Goal: Use online tool/utility: Utilize a website feature to perform a specific function

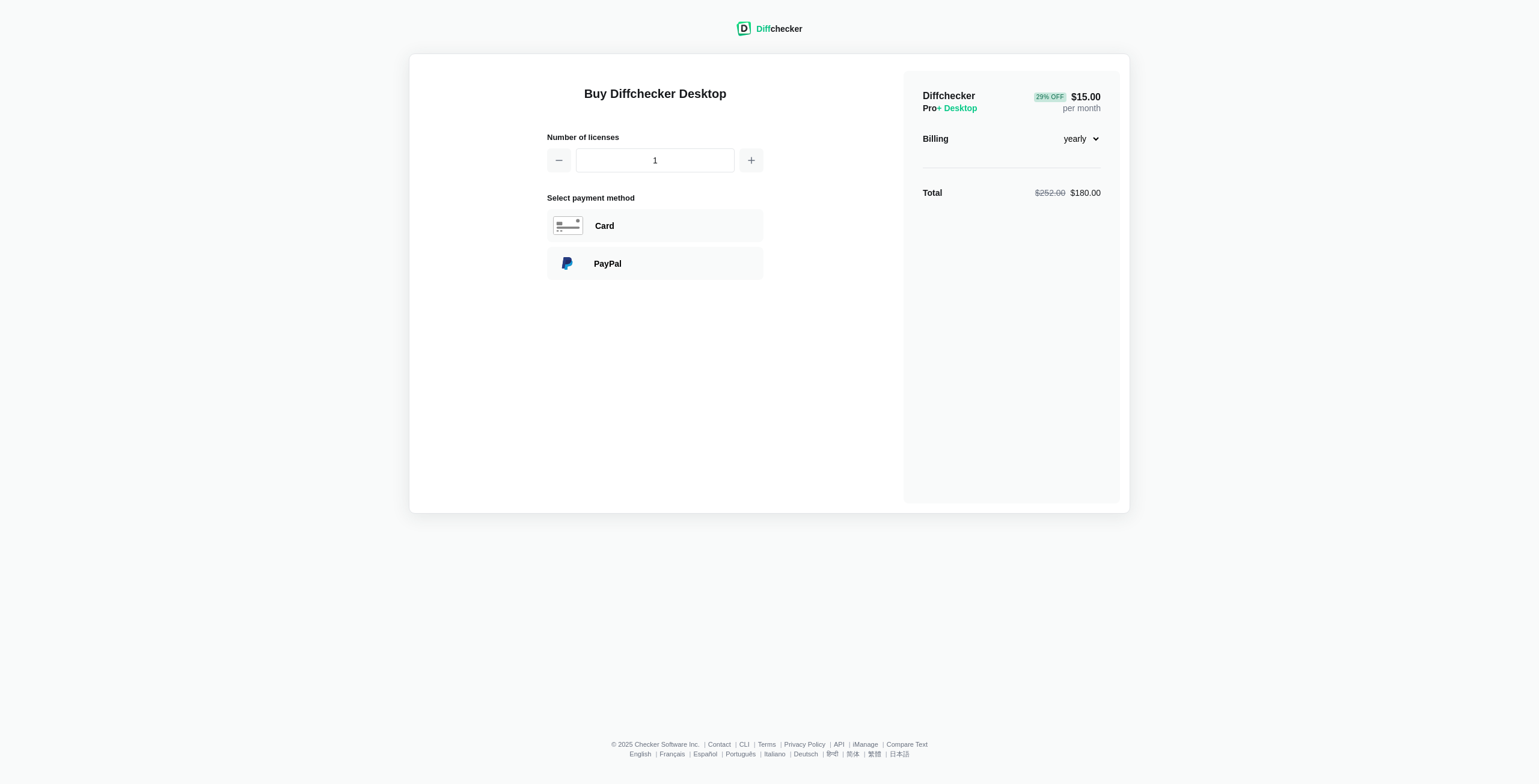
click at [791, 414] on div "Buy Diffchecker Desktop Number of licenses 1 Select payment method Visa MasterC…" at bounding box center [769, 283] width 701 height 440
click at [989, 31] on div "Diff checker Buy Diffchecker Desktop Number of licenses 1 Select payment method…" at bounding box center [769, 260] width 1525 height 506
click at [778, 29] on div "Diff checker" at bounding box center [779, 28] width 45 height 12
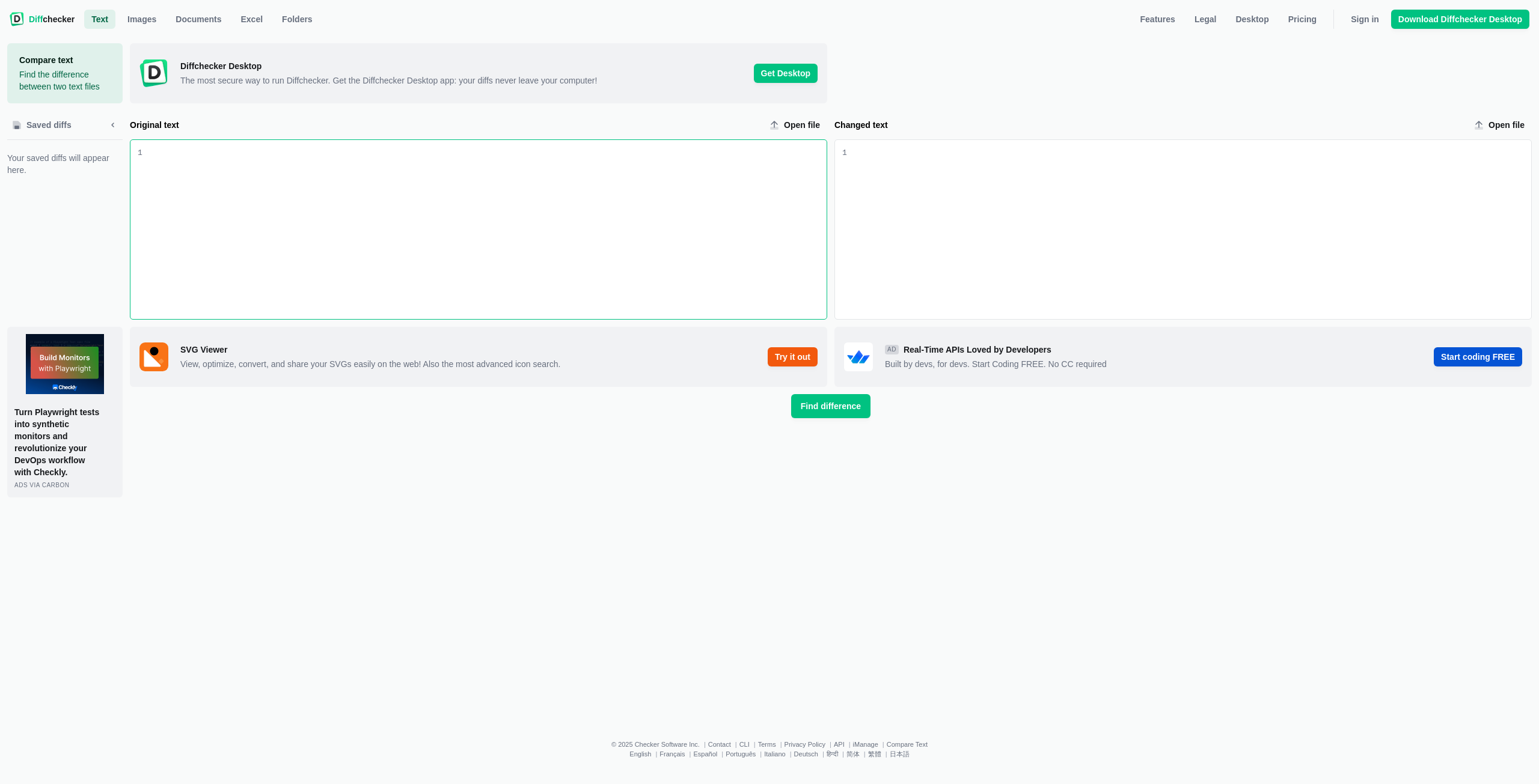
click at [533, 242] on div "Original text input" at bounding box center [485, 229] width 684 height 179
click at [799, 120] on span "Open file" at bounding box center [802, 125] width 41 height 12
click at [799, 120] on input "Open file" at bounding box center [795, 125] width 63 height 19
type input "C:\fakepath\Custom_Merged_with_Latest_Tasks_fixed.xml"
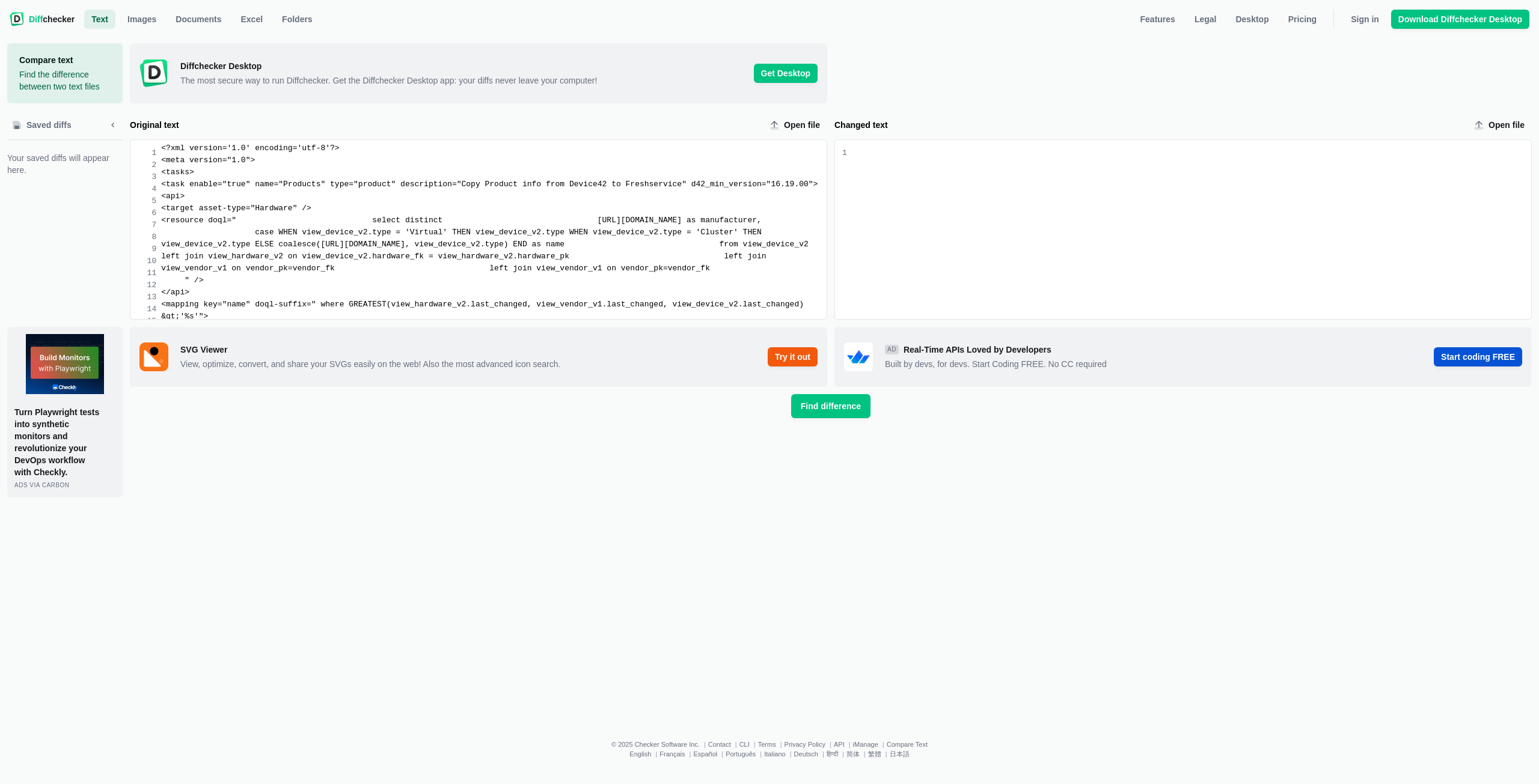
drag, startPoint x: 879, startPoint y: 617, endPoint x: 899, endPoint y: 618, distance: 20.0
click at [899, 618] on div "Compare text Find the difference between two text files Saved diffs Your saved …" at bounding box center [769, 376] width 1525 height 690
click at [1509, 130] on span "Open file" at bounding box center [1506, 125] width 41 height 12
click at [1509, 130] on input "Open file" at bounding box center [1500, 125] width 63 height 19
type input "C:\fakepath\mapping (13).xml"
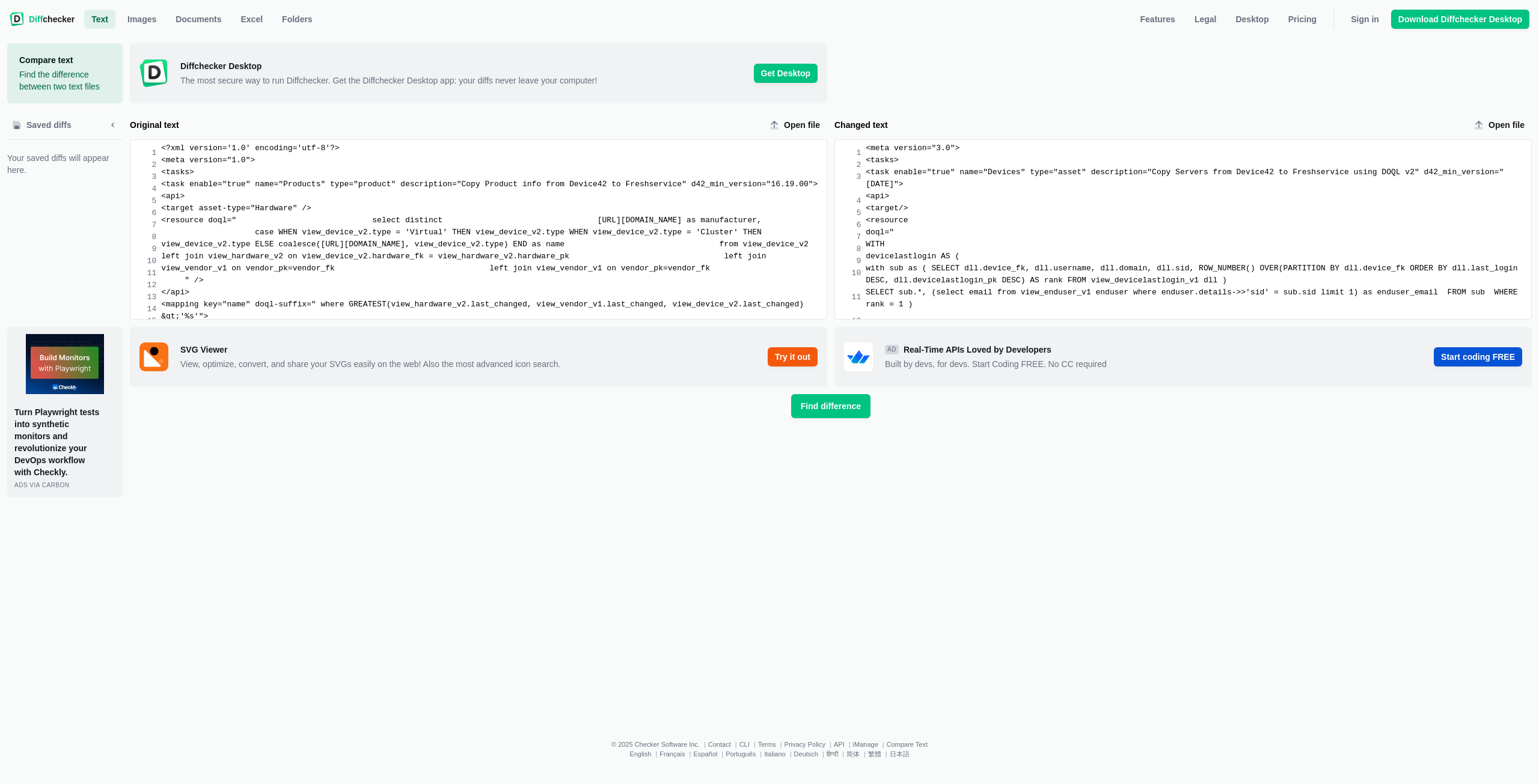
click at [618, 482] on div "Diffchecker Desktop The most secure way to run Diffchecker. Get the Diffchecker…" at bounding box center [830, 270] width 1402 height 454
drag, startPoint x: 828, startPoint y: 406, endPoint x: 835, endPoint y: 407, distance: 7.1
click at [829, 406] on span "Find difference" at bounding box center [830, 406] width 65 height 12
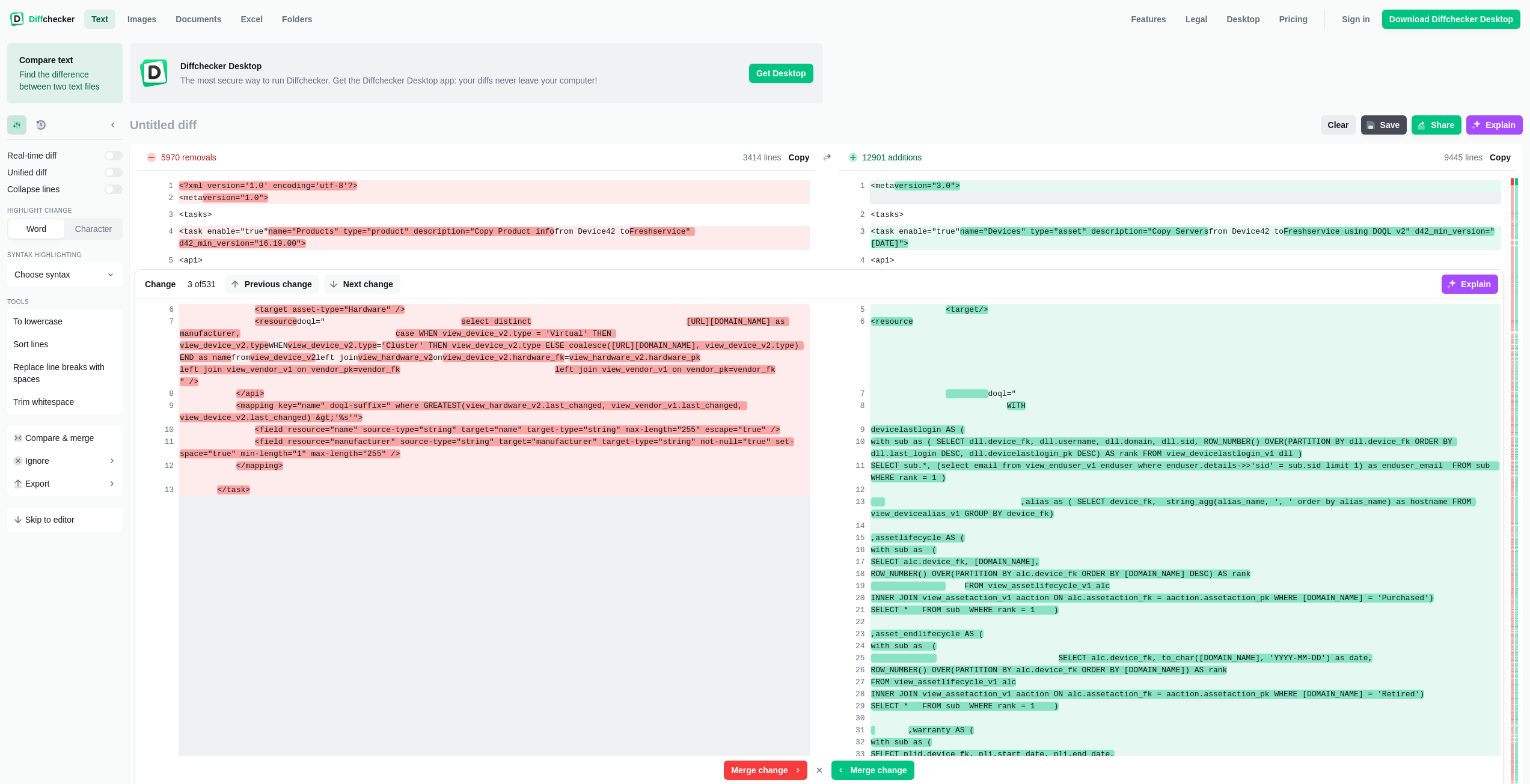
click at [1347, 130] on span "Clear" at bounding box center [1338, 125] width 26 height 12
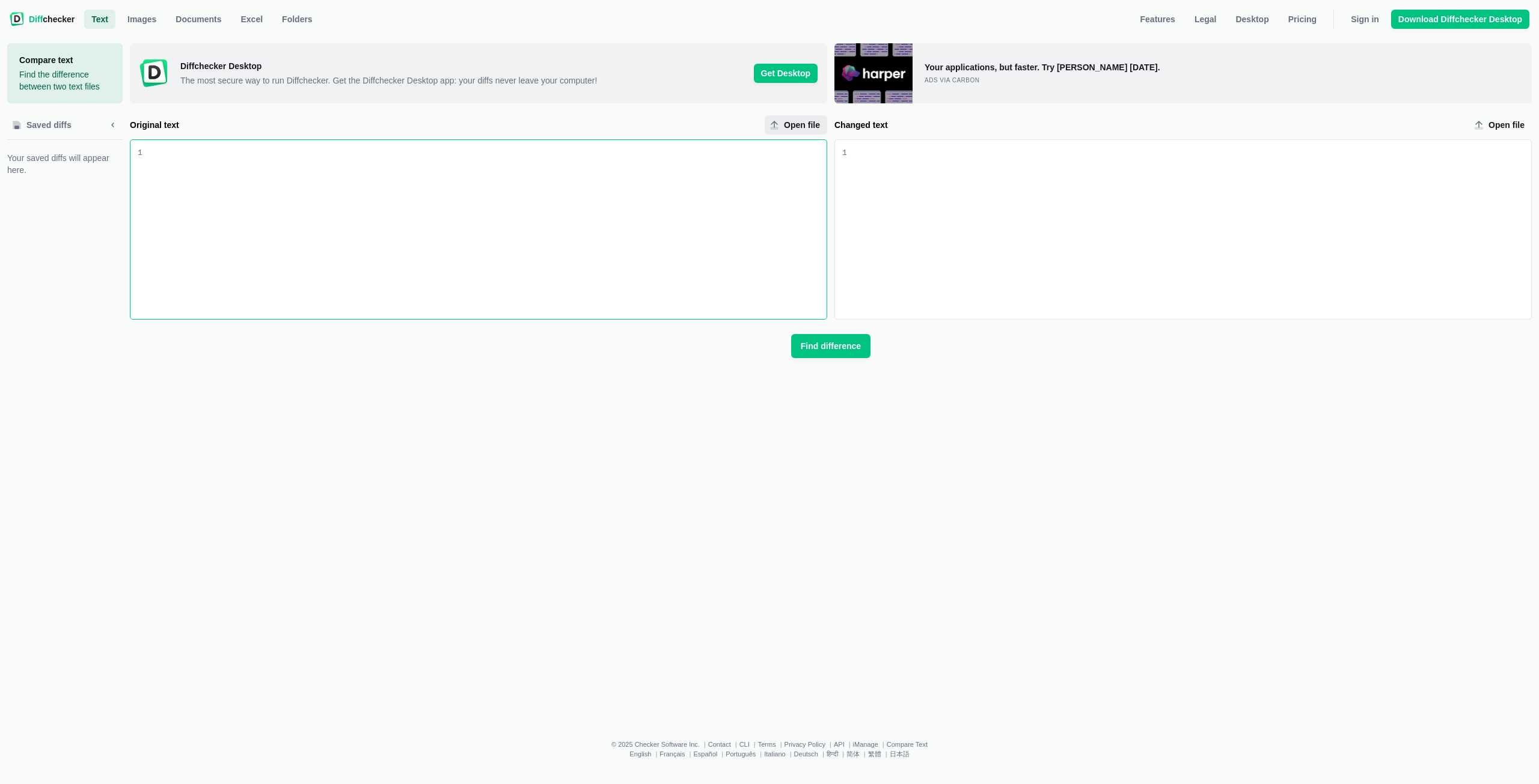
click at [803, 121] on span "Open file" at bounding box center [802, 125] width 41 height 12
click at [803, 121] on input "Open file" at bounding box center [795, 125] width 63 height 19
click at [793, 122] on span "Open file" at bounding box center [802, 125] width 41 height 12
click at [793, 122] on input "Open file" at bounding box center [795, 125] width 63 height 19
type input "C:\fakepath\picaranjuba_latest.xml"
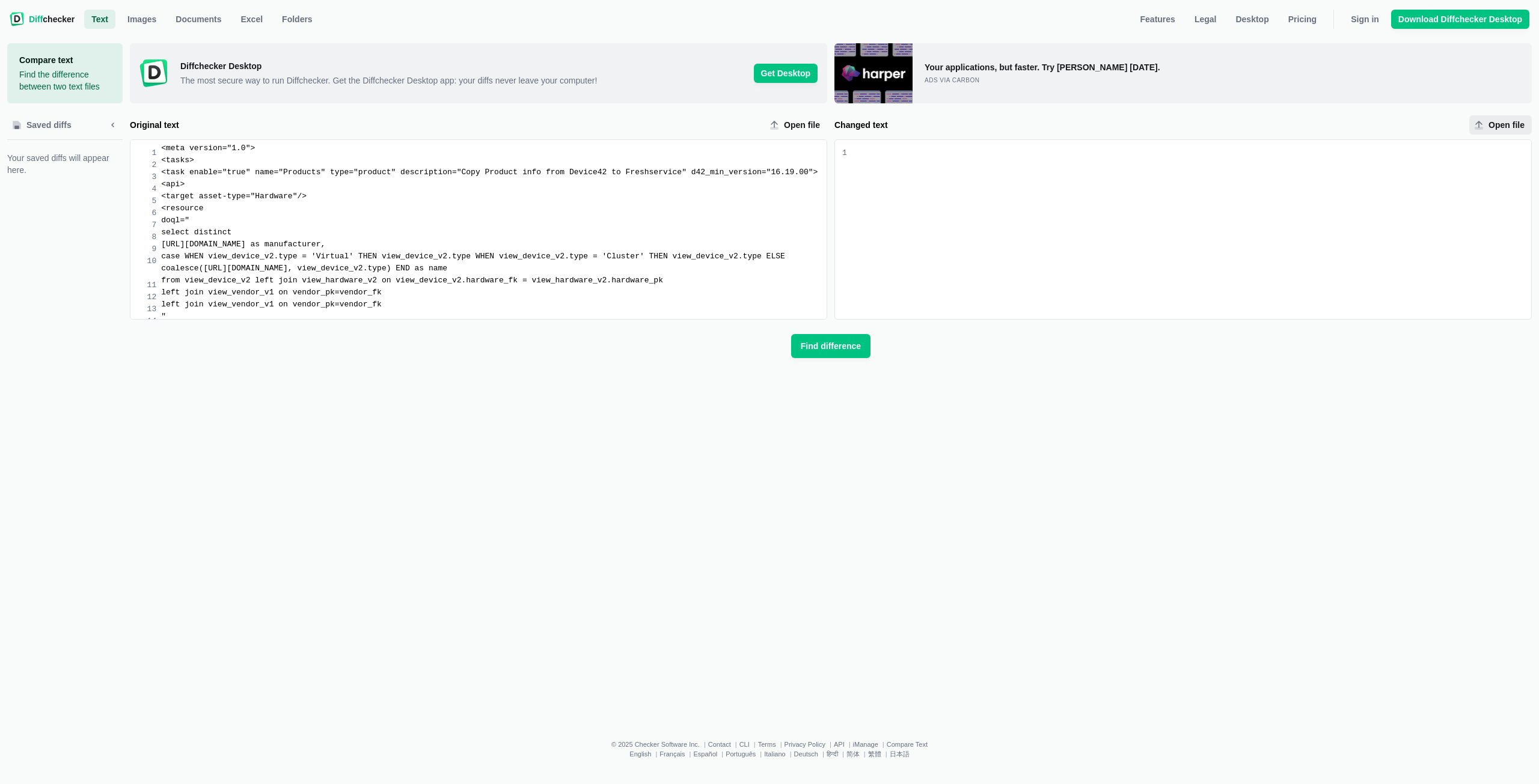
click at [1502, 121] on span "Open file" at bounding box center [1506, 125] width 41 height 12
click at [1502, 121] on input "Open file" at bounding box center [1500, 125] width 63 height 19
type input "C:\fakepath\mapping (13).xml"
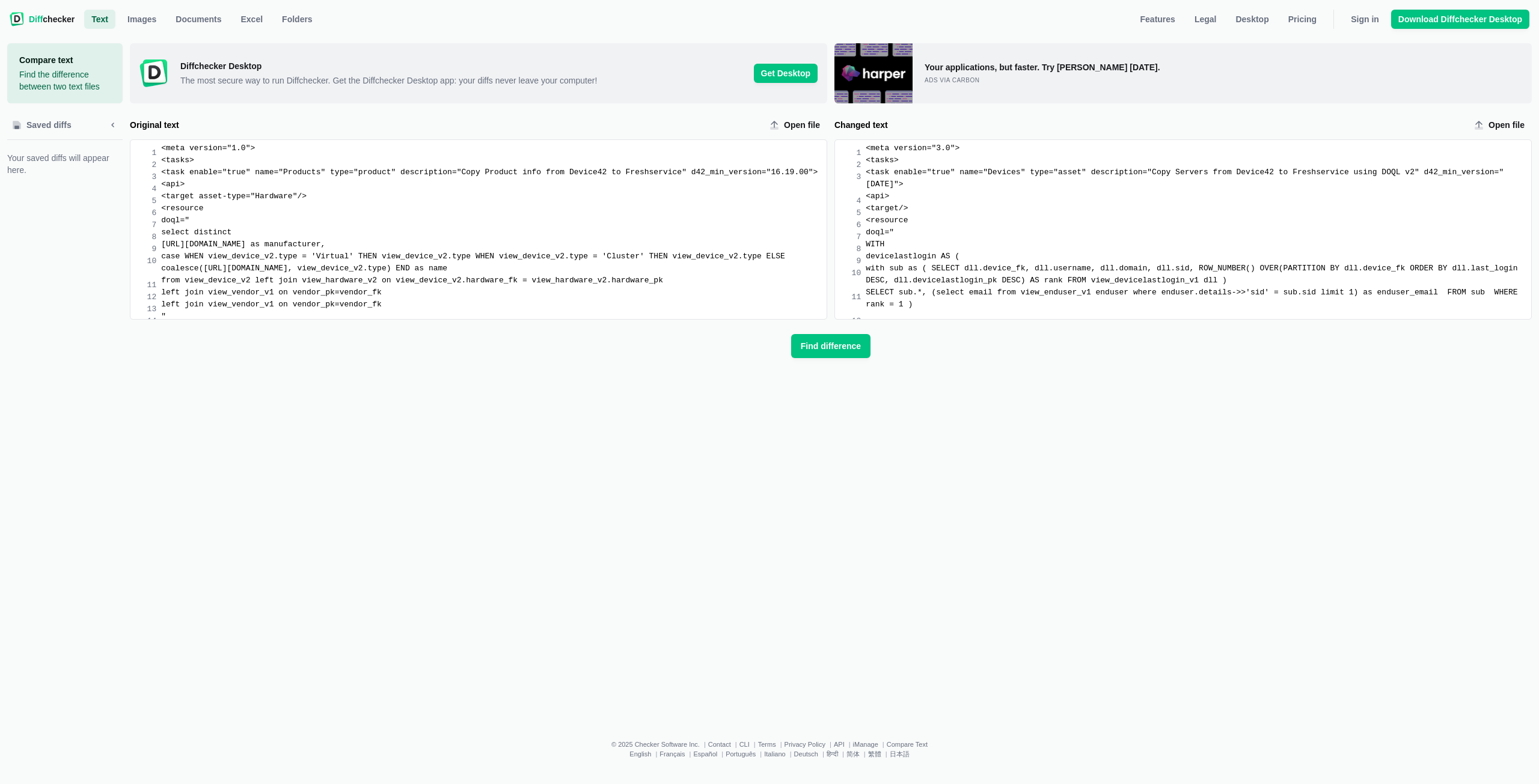
click at [414, 227] on div "doql="" at bounding box center [493, 220] width 665 height 12
click at [815, 349] on span "Find difference" at bounding box center [830, 346] width 65 height 12
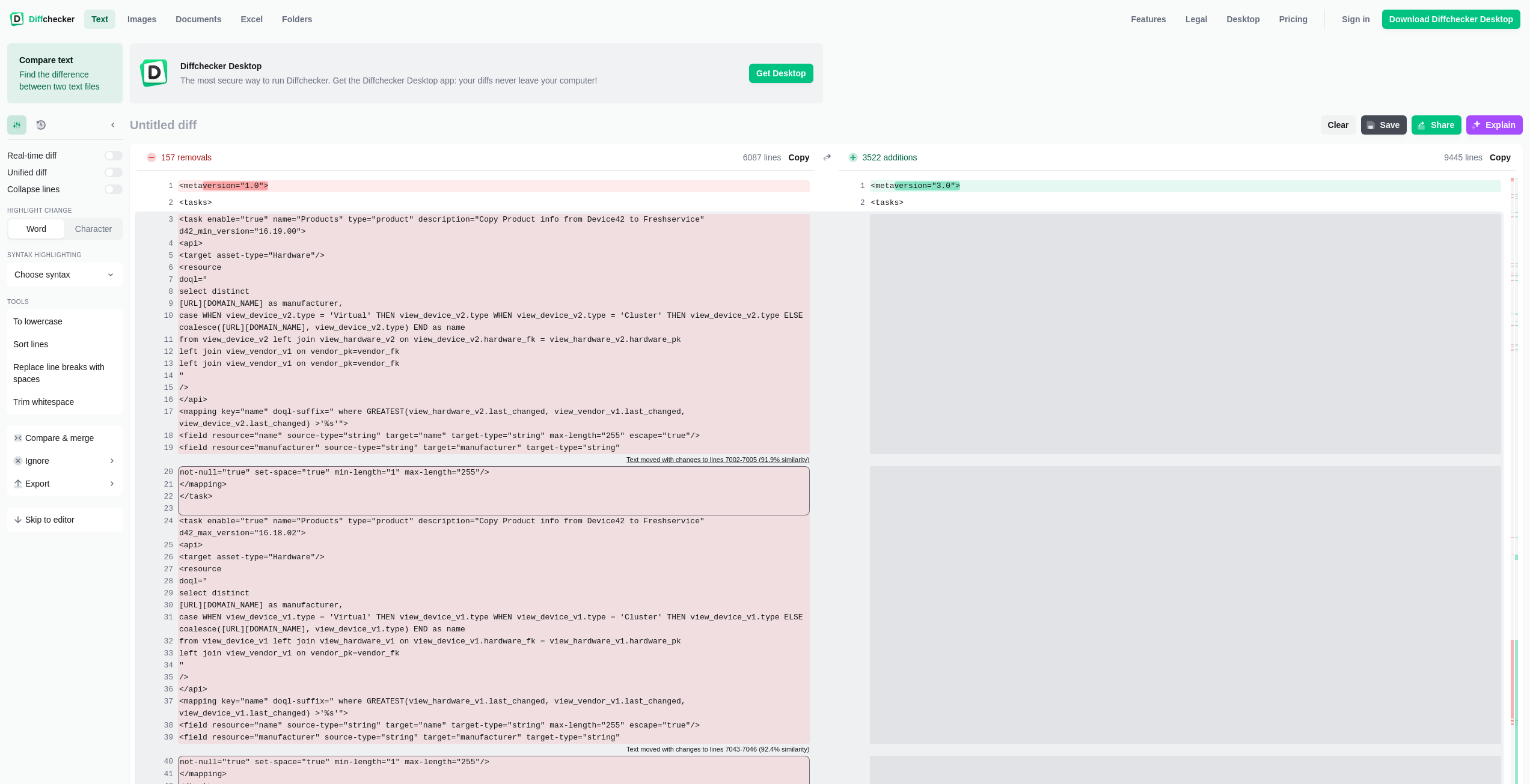
click at [716, 458] on span "Text moved with changes to lines 7002-7005 (91.9% similarity)" at bounding box center [717, 460] width 183 height 7
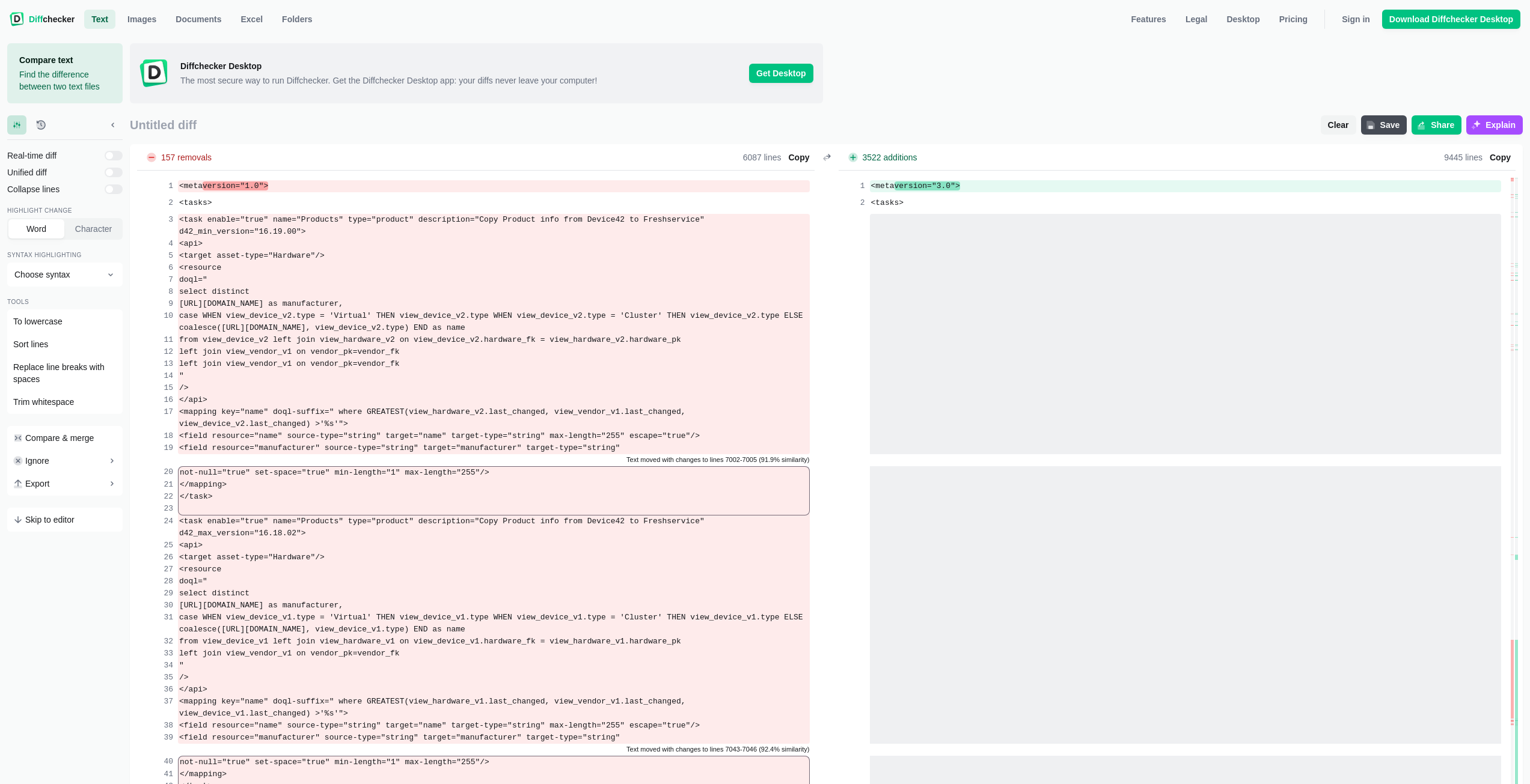
drag, startPoint x: 716, startPoint y: 458, endPoint x: 643, endPoint y: 510, distance: 89.6
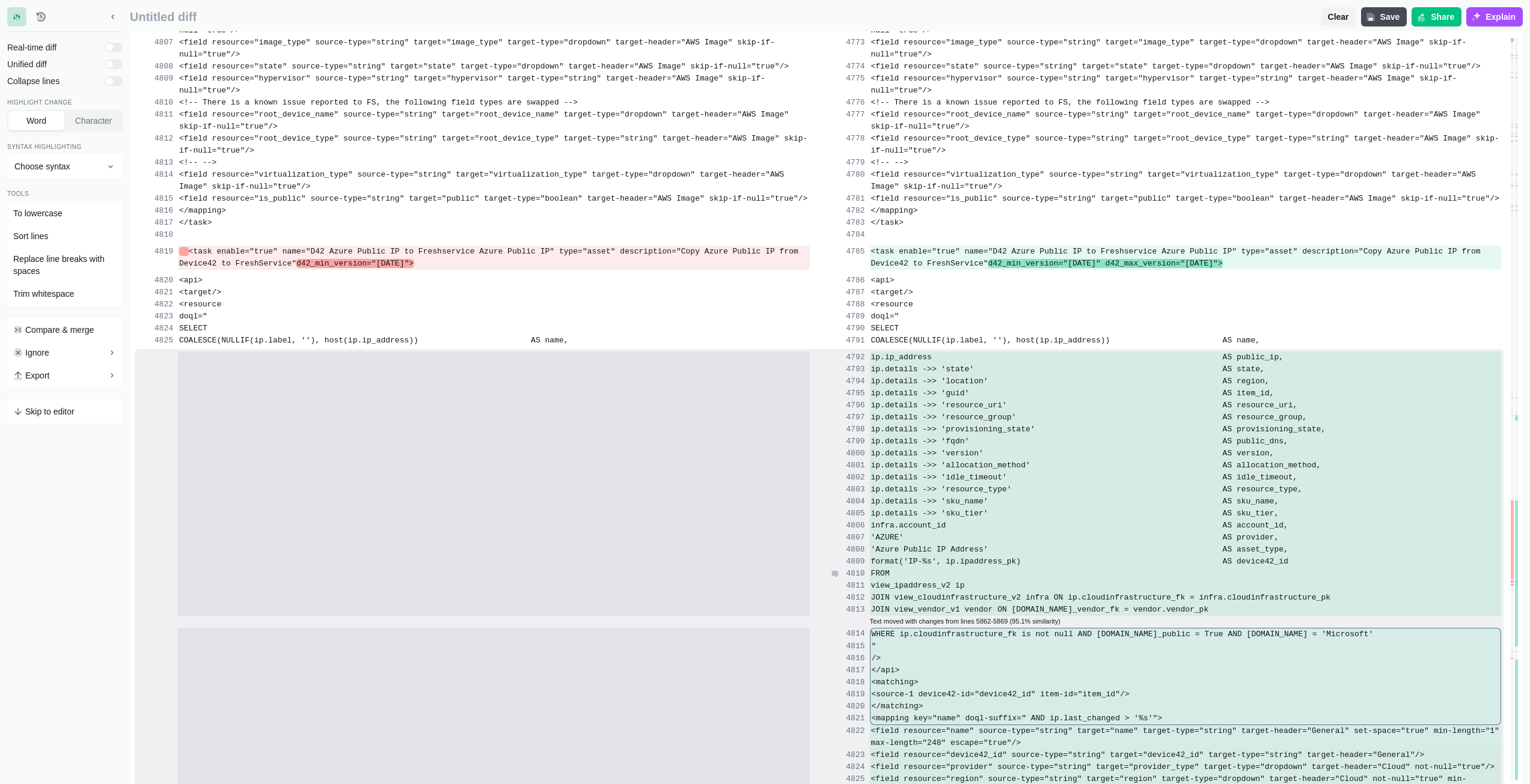
scroll to position [66543, 0]
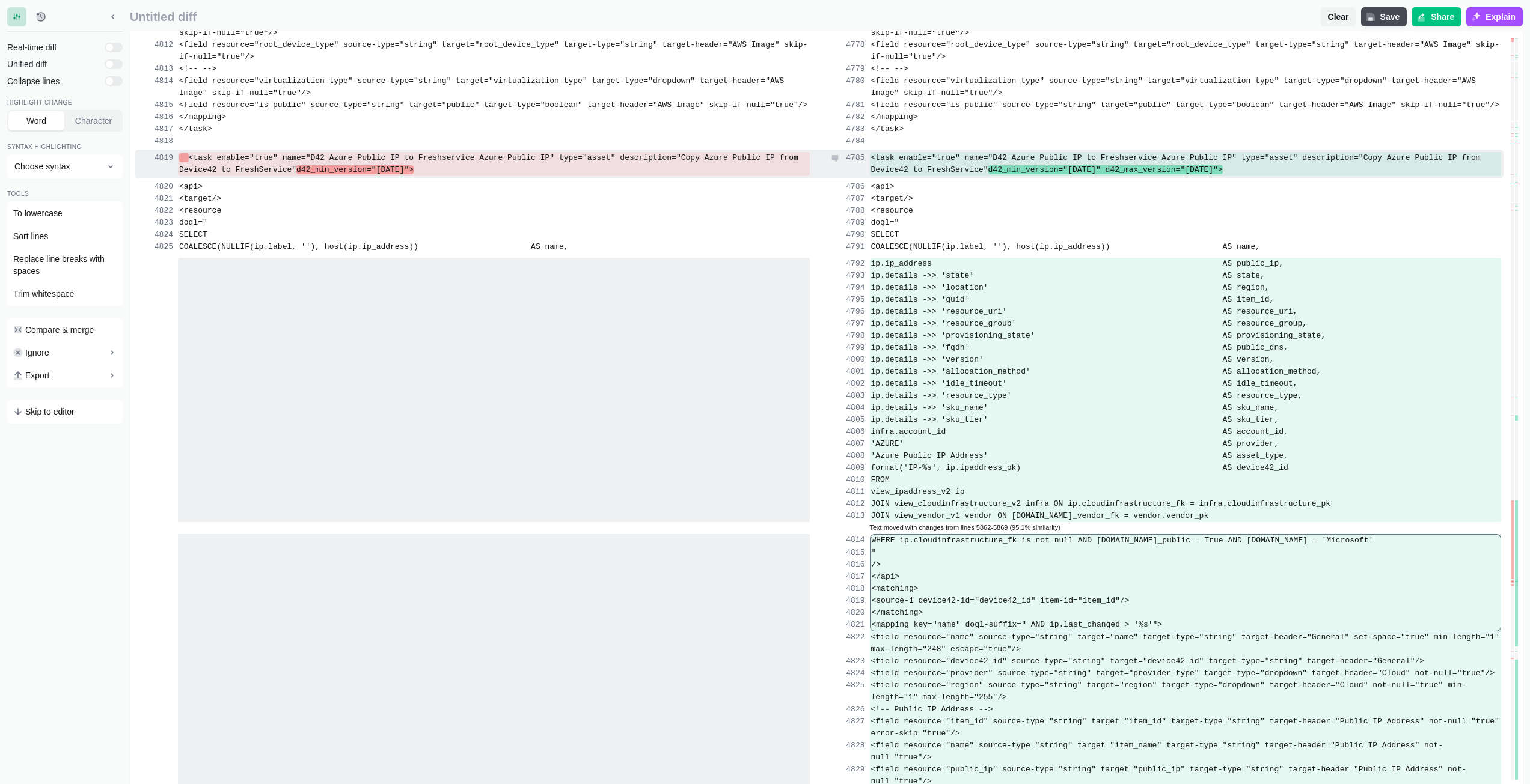
copy div "<task enable="true" name="D42 Azure Public IP to Freshservice Azure Public IP" …"
drag, startPoint x: 1173, startPoint y: 172, endPoint x: 886, endPoint y: 155, distance: 287.5
click at [886, 155] on div "<task enable="true" name="D42 Azure Public IP to Freshservice Azure Public IP" …" at bounding box center [1185, 164] width 632 height 24
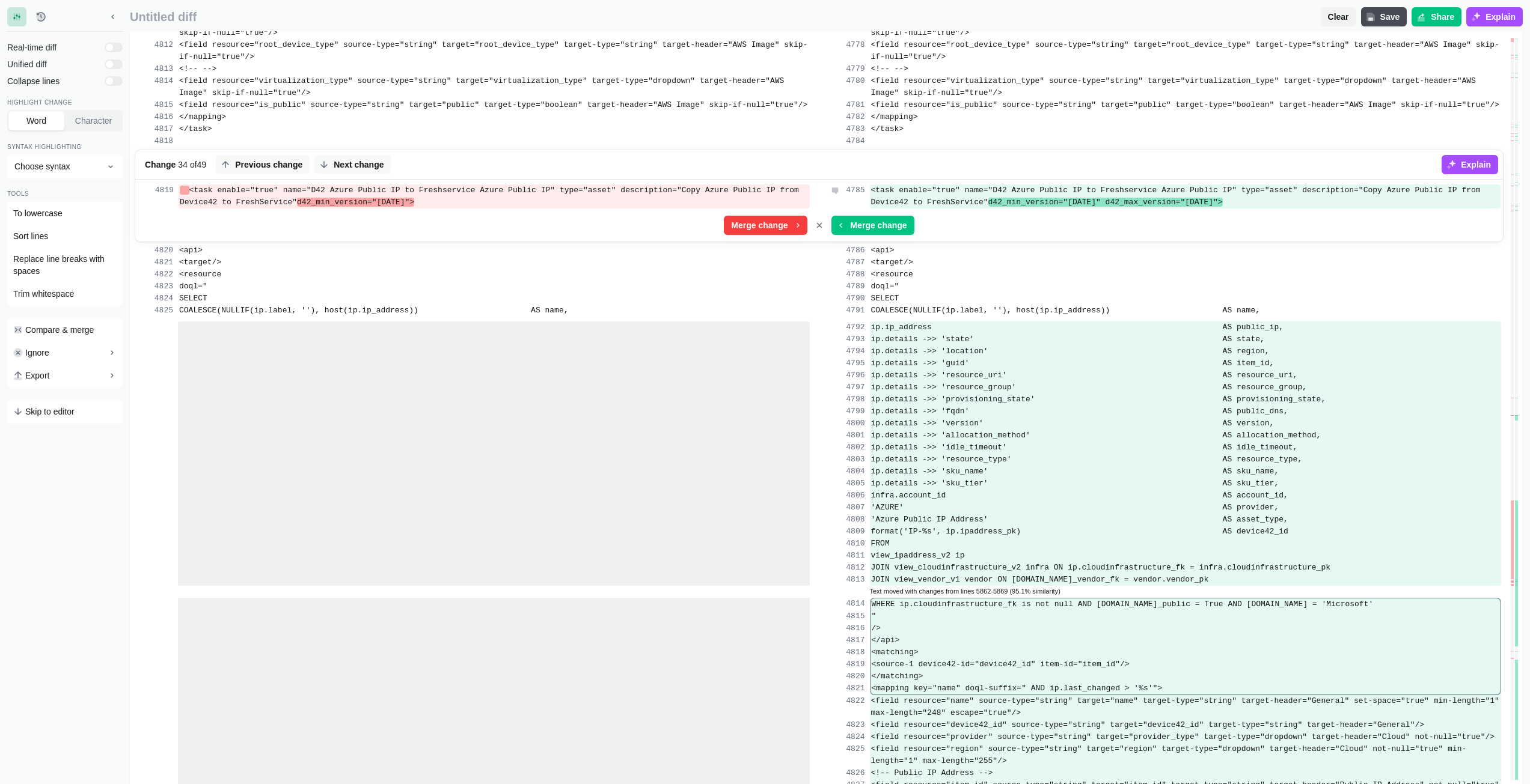
copy div "<task enable="true" name="D42 Azure Public IP to Freshservice Azure Public IP" …"
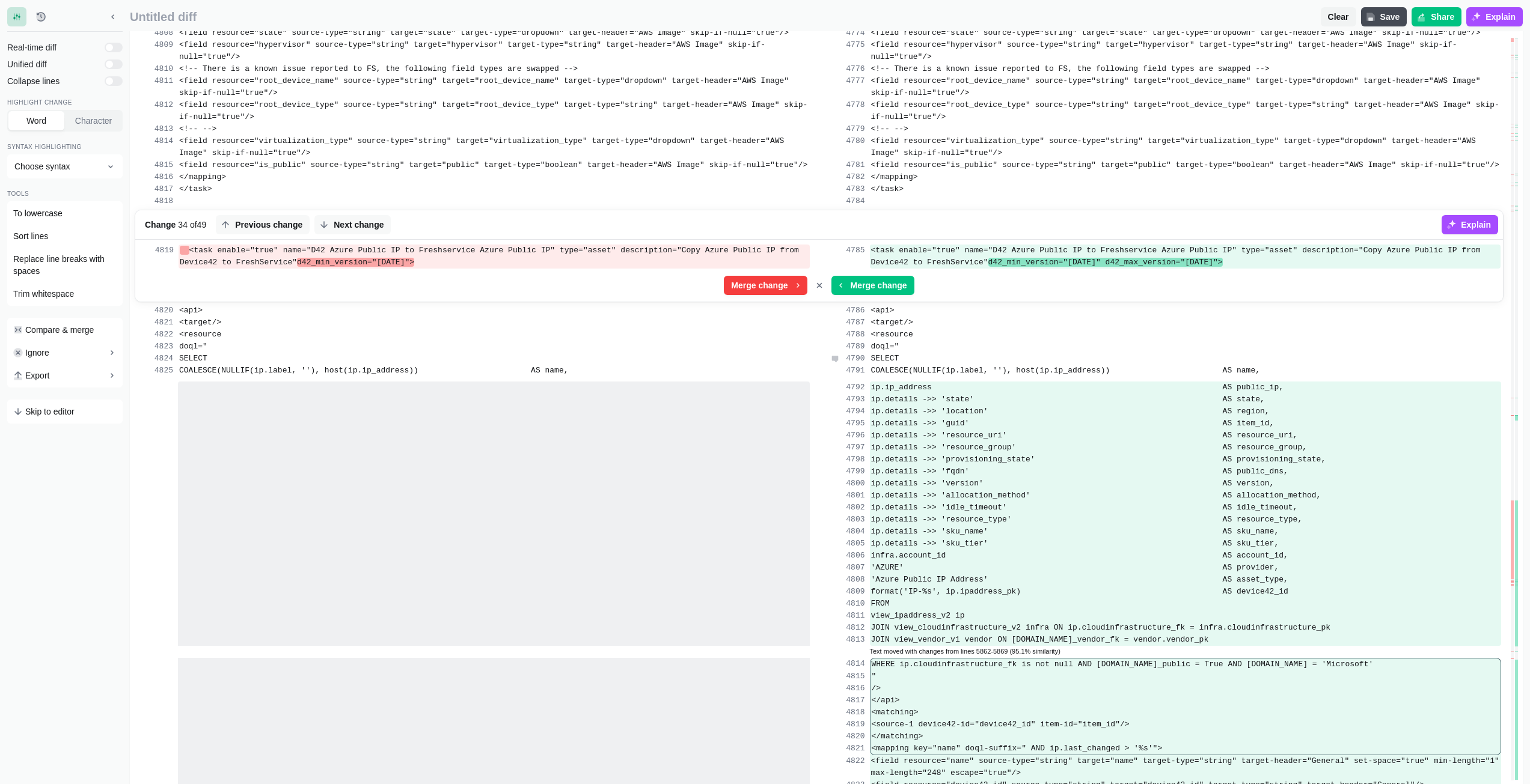
scroll to position [66423, 0]
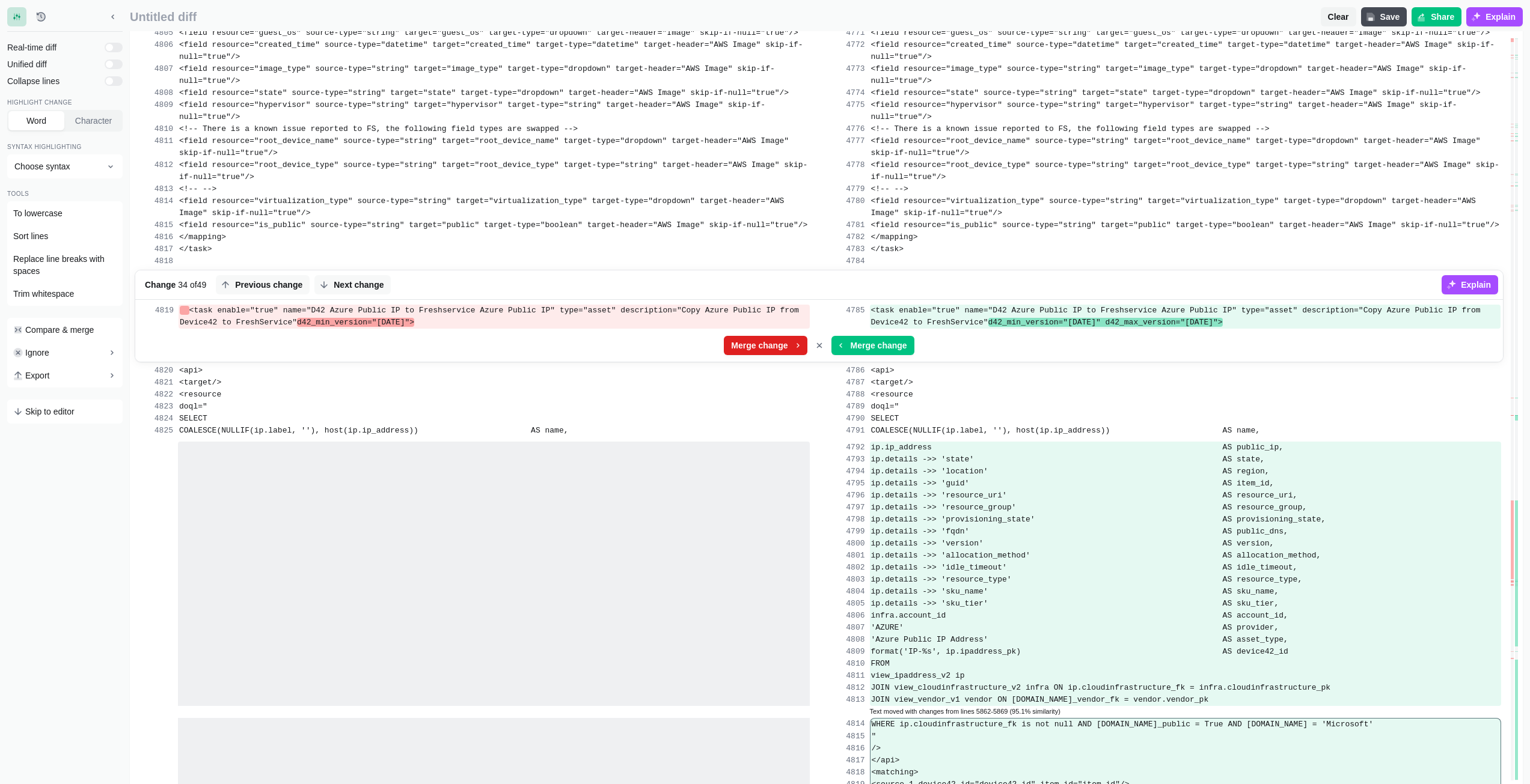
click at [770, 347] on span "Merge change" at bounding box center [759, 345] width 61 height 12
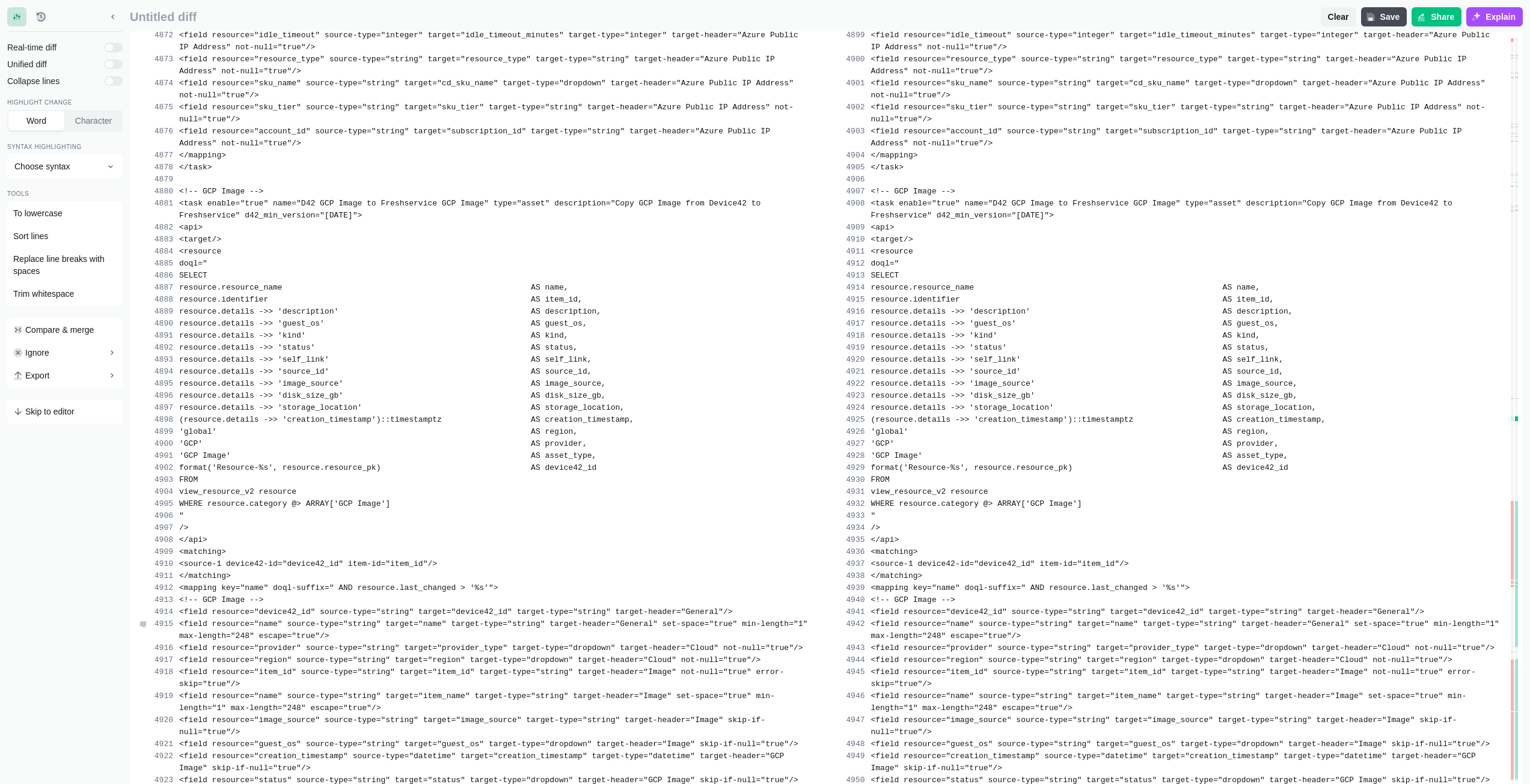
scroll to position [68826, 0]
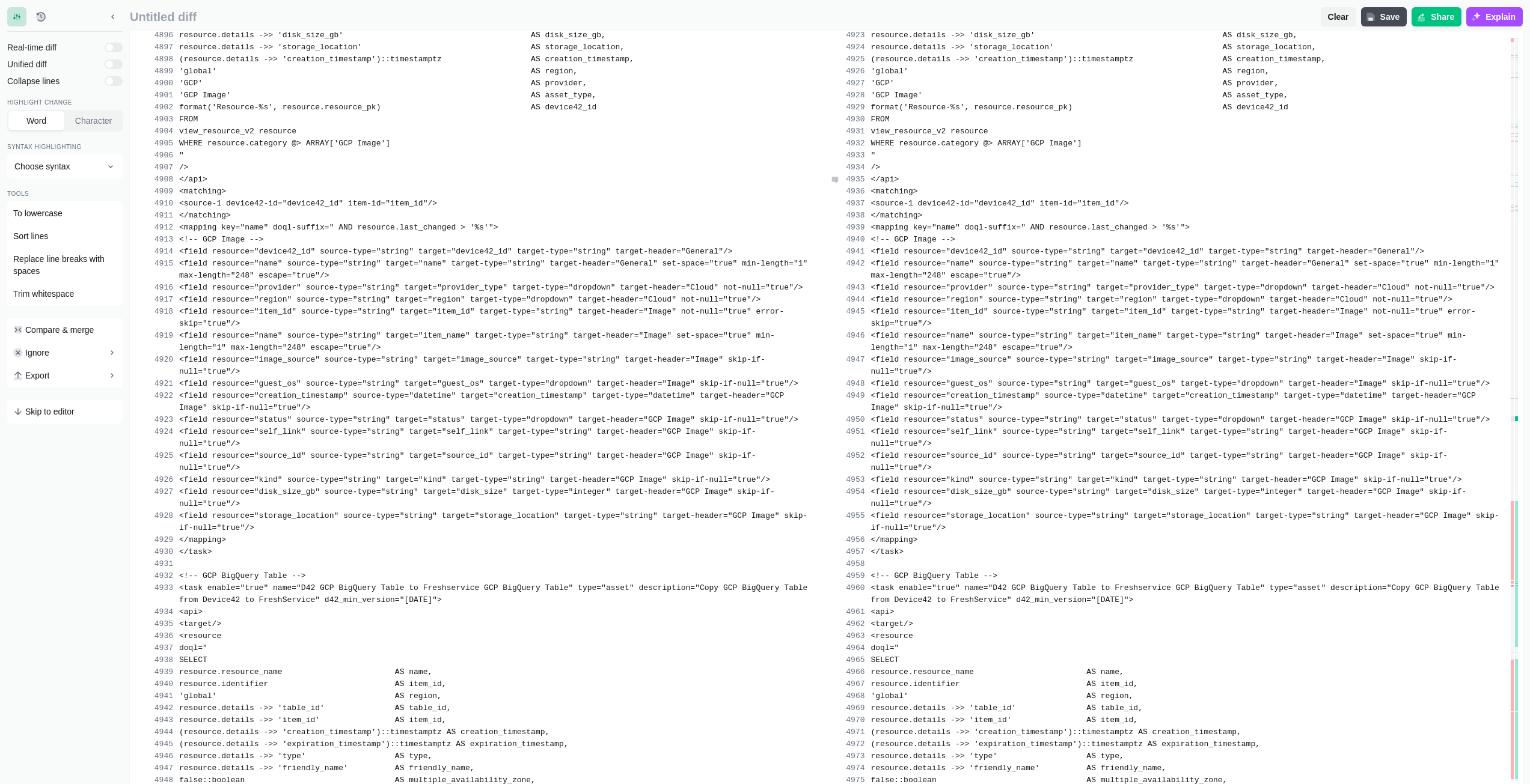
drag, startPoint x: 1214, startPoint y: 229, endPoint x: 1225, endPoint y: 225, distance: 11.7
click at [1214, 185] on div "</api>" at bounding box center [1185, 179] width 632 height 12
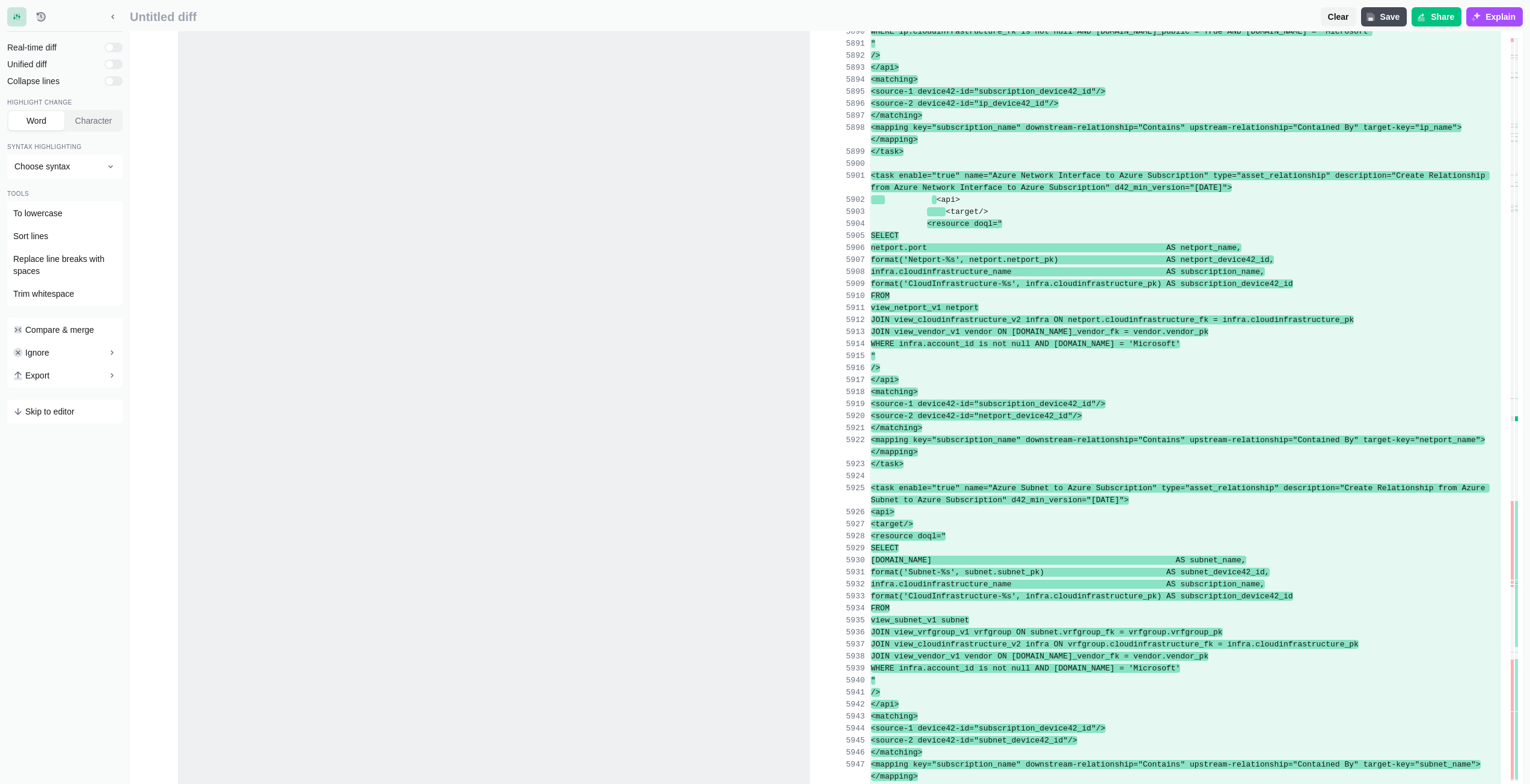
scroll to position [82583, 0]
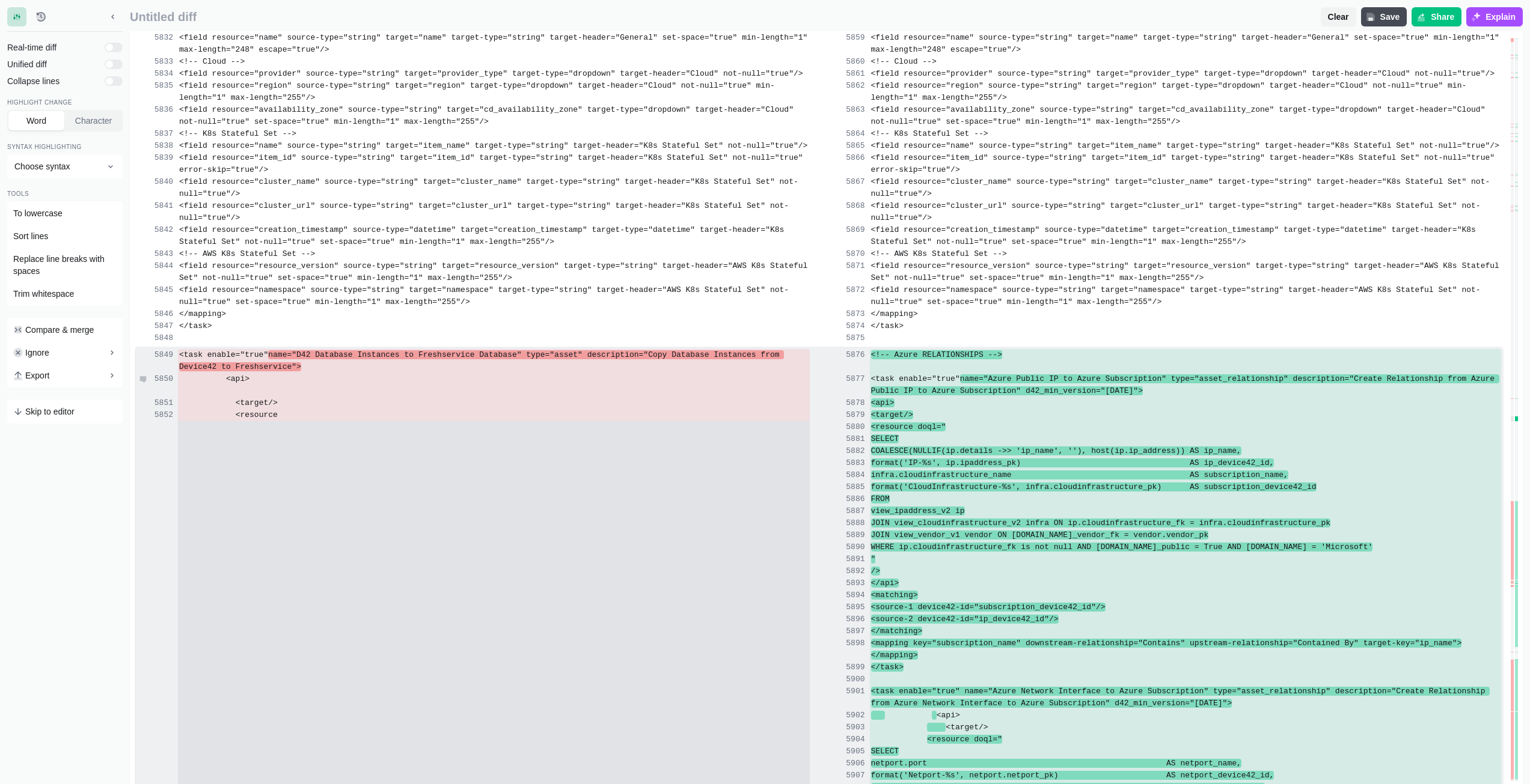
click at [404, 393] on div "<api>" at bounding box center [493, 385] width 632 height 24
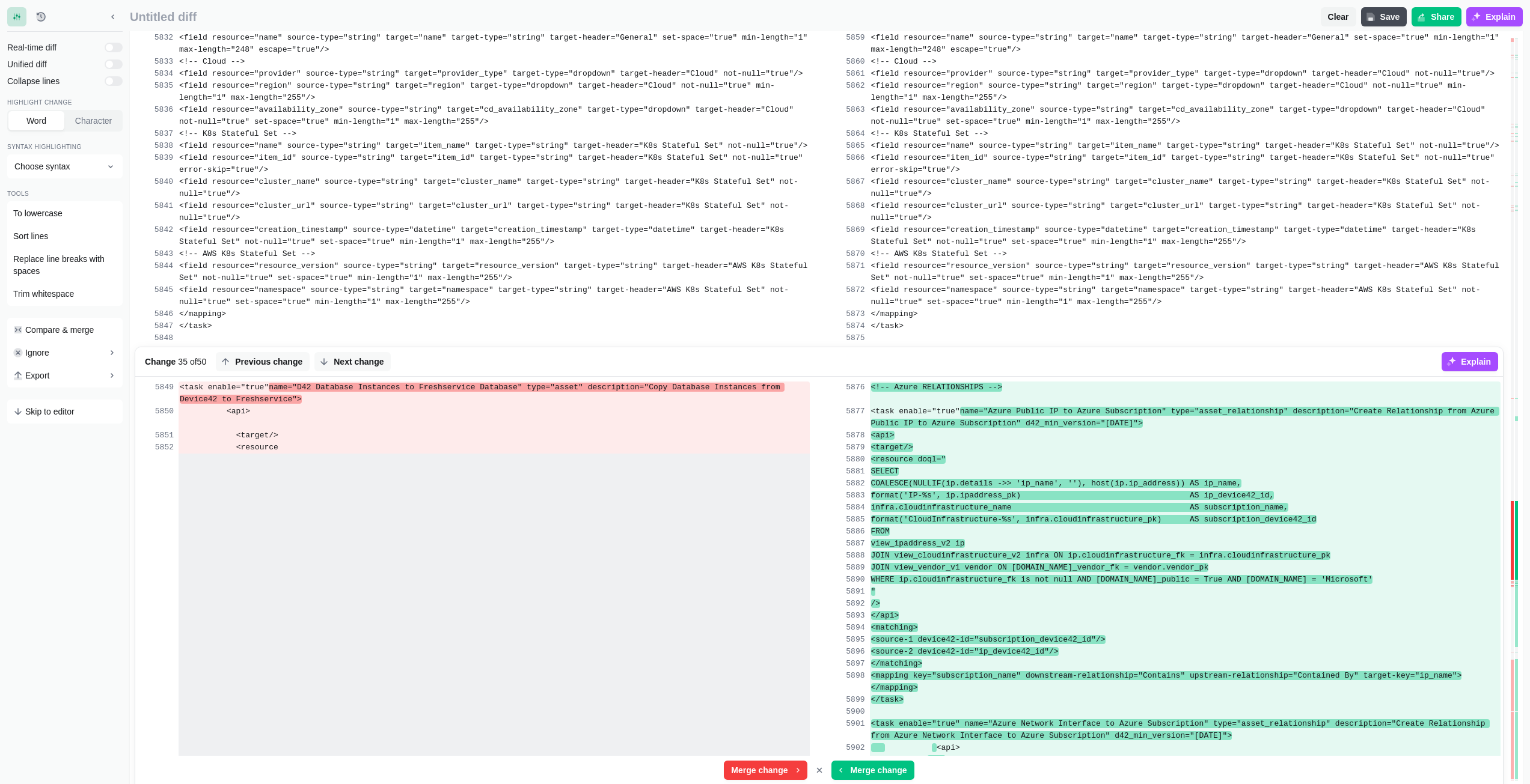
click at [308, 454] on div at bounding box center [494, 459] width 631 height 12
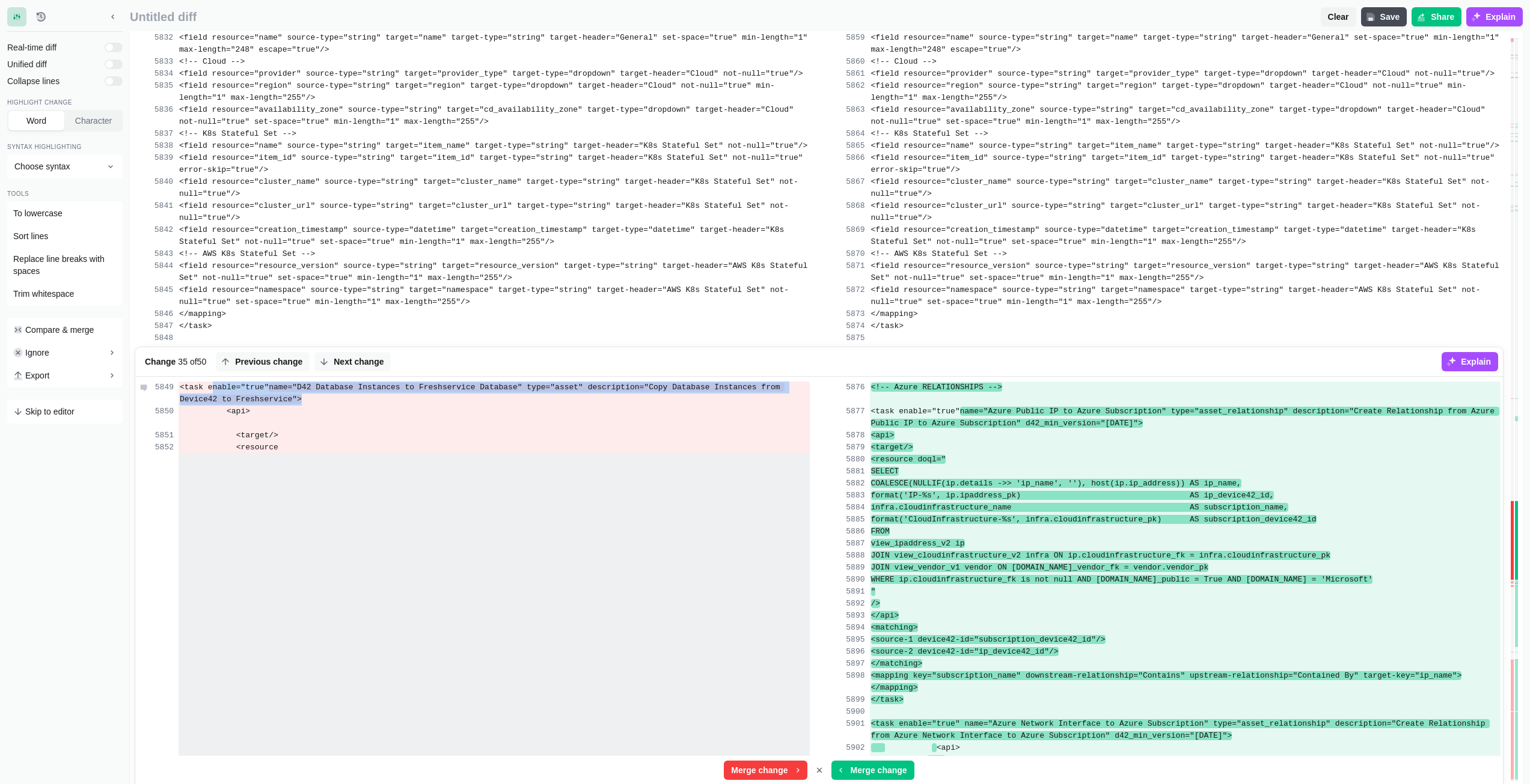
copy div "<task enable="true" name="D42 Database Instances to Freshservice Database" type…"
drag, startPoint x: 210, startPoint y: 388, endPoint x: 280, endPoint y: 399, distance: 70.9
click at [280, 399] on div "<task enable="true" name="D42 Database Instances to Freshservice Database" type…" at bounding box center [494, 393] width 631 height 24
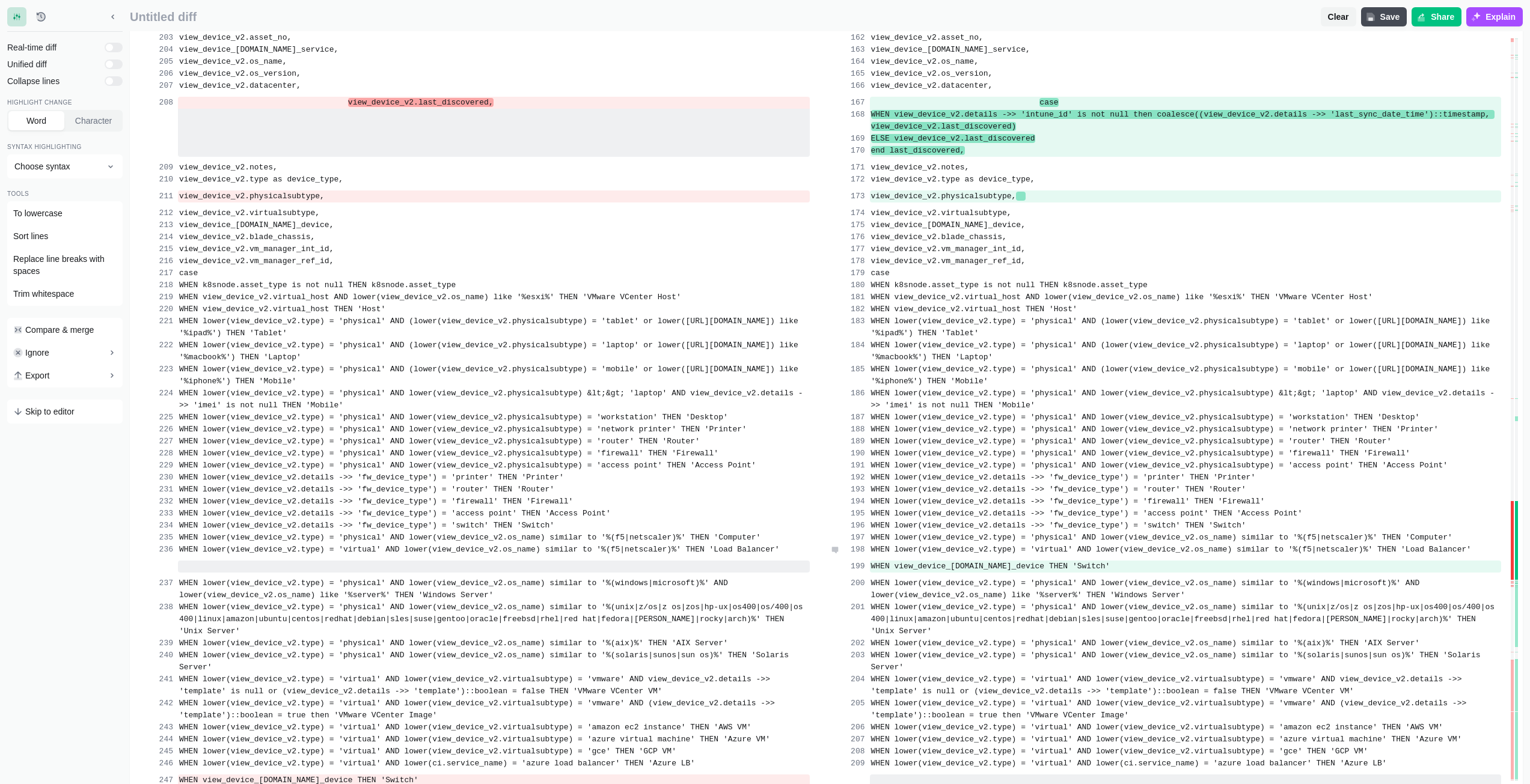
scroll to position [3425, 0]
